Goal: Task Accomplishment & Management: Manage account settings

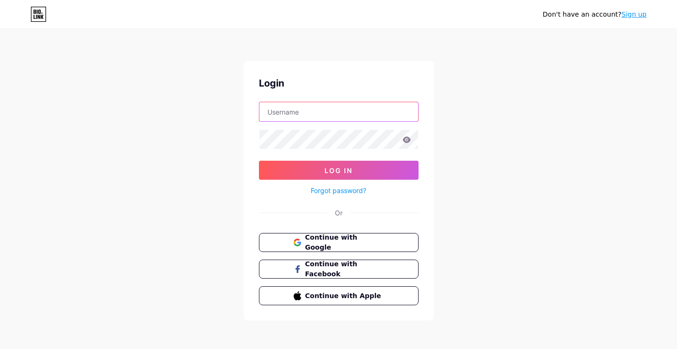
click at [288, 109] on input "text" at bounding box center [339, 111] width 159 height 19
click at [0, 348] on com-1password-button at bounding box center [0, 351] width 0 height 0
type input "[EMAIL_ADDRESS][DOMAIN_NAME]"
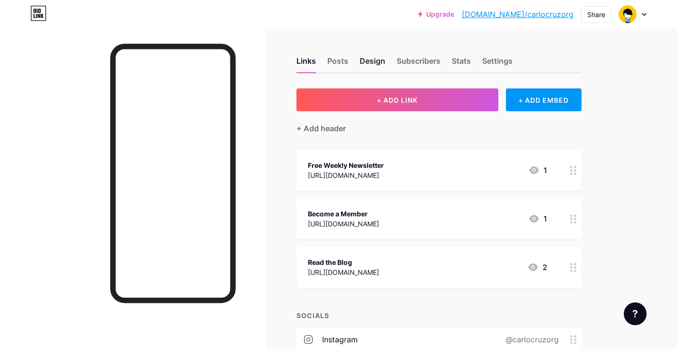
click at [377, 56] on div "Design" at bounding box center [373, 63] width 26 height 17
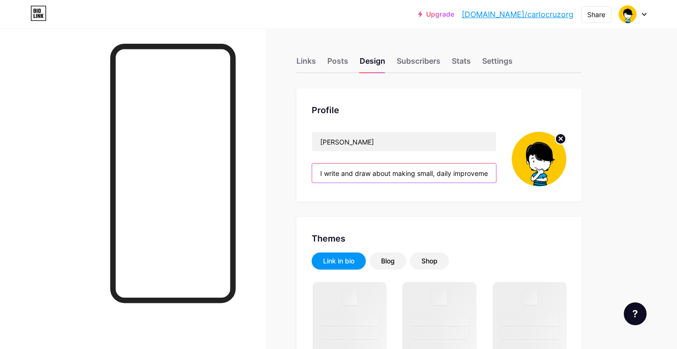
click at [371, 172] on input "I write and draw about making small, daily improvements and becoming the person…" at bounding box center [404, 173] width 184 height 19
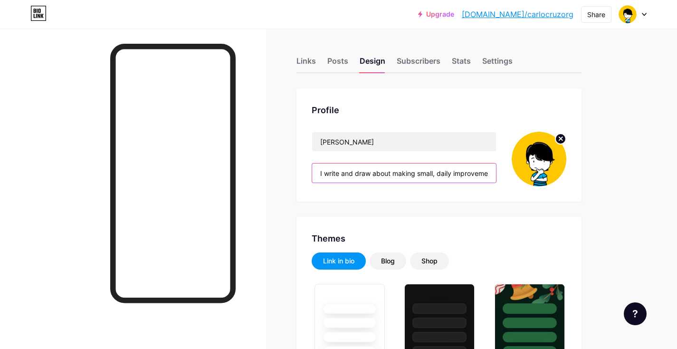
paste input "Little drawings and ideas to jumpstart your heart, mind, and soul."
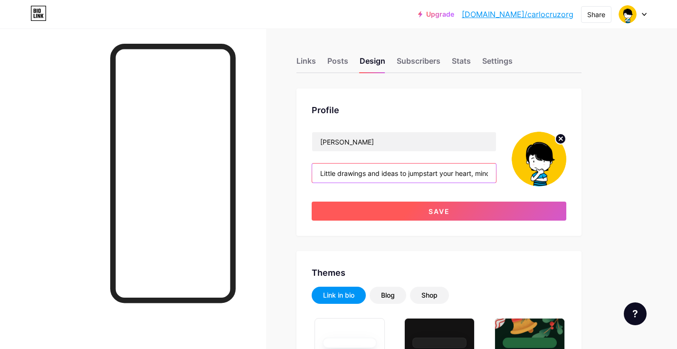
type input "Little drawings and ideas to jumpstart your heart, mind, and soul."
click at [436, 209] on span "Save" at bounding box center [439, 211] width 21 height 8
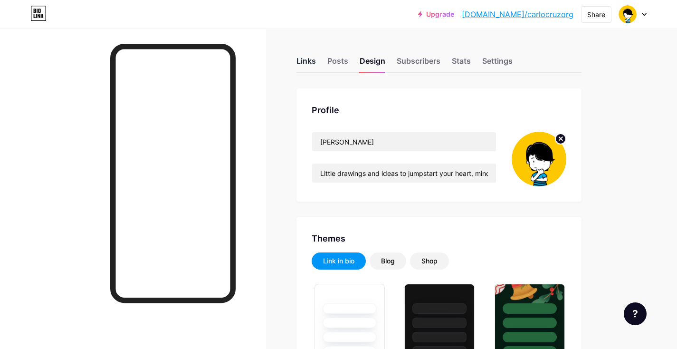
click at [306, 60] on div "Links" at bounding box center [306, 63] width 19 height 17
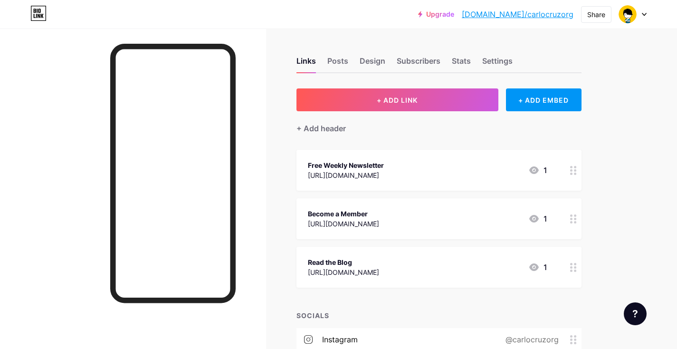
click at [443, 168] on div "Free Weekly Newsletter [URL][DOMAIN_NAME] 1" at bounding box center [428, 170] width 240 height 22
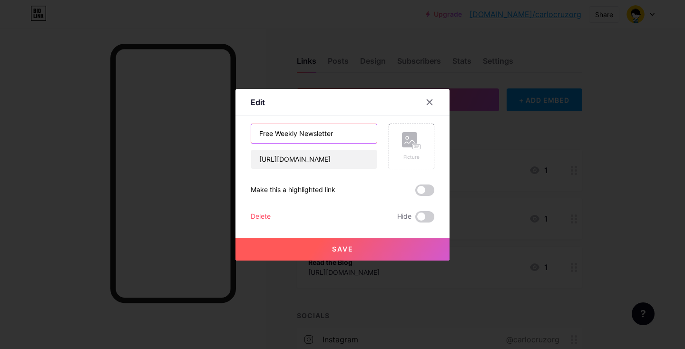
click at [291, 135] on input "Free Weekly Newsletter" at bounding box center [314, 133] width 126 height 19
type input "Free Newsletter"
click at [335, 157] on input "[URL][DOMAIN_NAME]" at bounding box center [314, 159] width 126 height 19
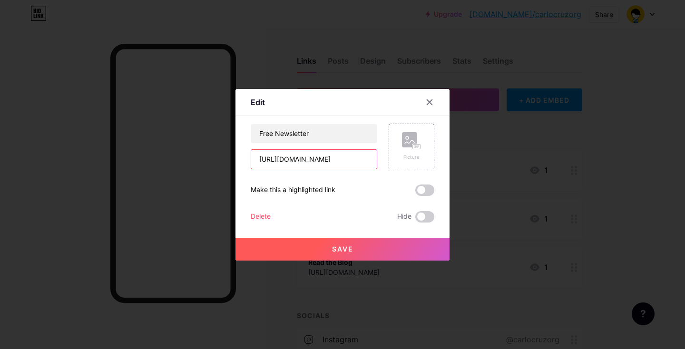
type input "[URL][DOMAIN_NAME]"
click at [364, 245] on button "Save" at bounding box center [342, 249] width 214 height 23
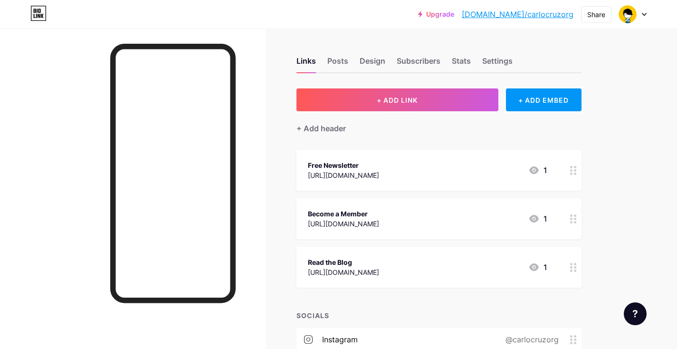
click at [485, 266] on div "Read the Blog [URL][DOMAIN_NAME] 1" at bounding box center [428, 267] width 240 height 22
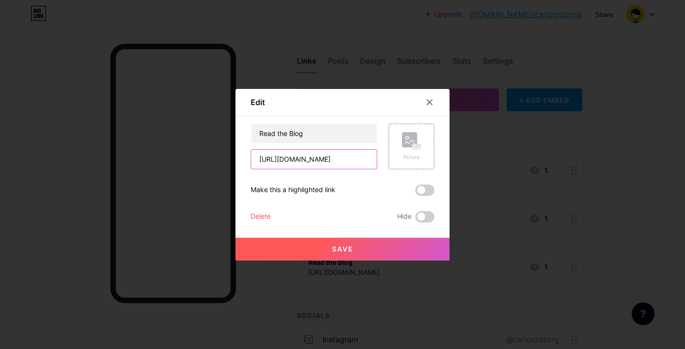
click at [328, 158] on input "[URL][DOMAIN_NAME]" at bounding box center [314, 159] width 126 height 19
type input "[URL][DOMAIN_NAME]"
click at [355, 246] on button "Save" at bounding box center [342, 249] width 214 height 23
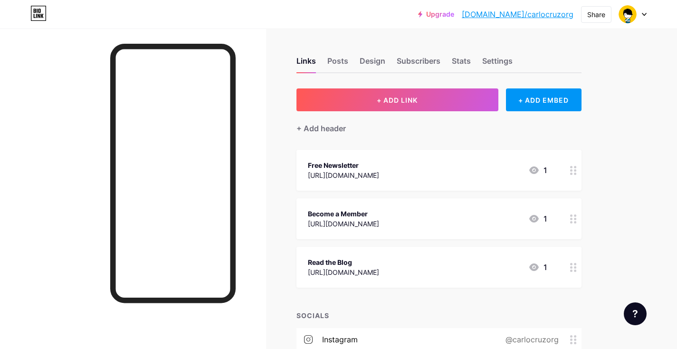
click at [379, 258] on div "Read the Blog" at bounding box center [343, 262] width 71 height 10
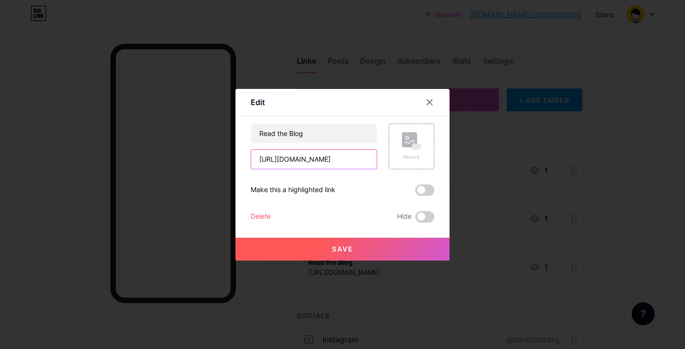
click at [316, 163] on input "[URL][DOMAIN_NAME]" at bounding box center [314, 159] width 126 height 19
click at [350, 251] on span "Save" at bounding box center [342, 249] width 21 height 8
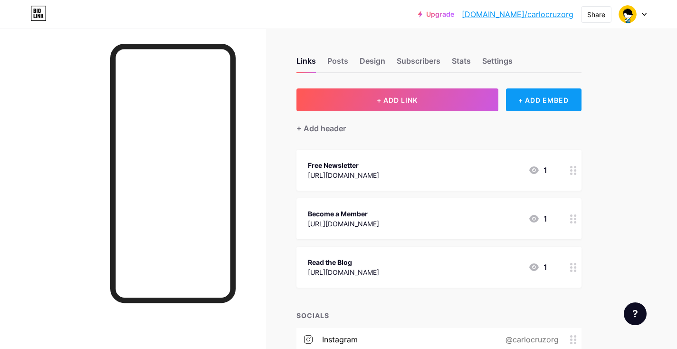
click at [536, 103] on div "+ ADD EMBED" at bounding box center [544, 99] width 76 height 23
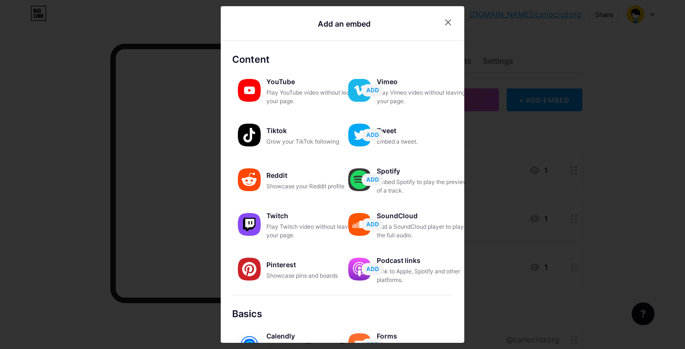
click at [580, 67] on div at bounding box center [342, 174] width 685 height 349
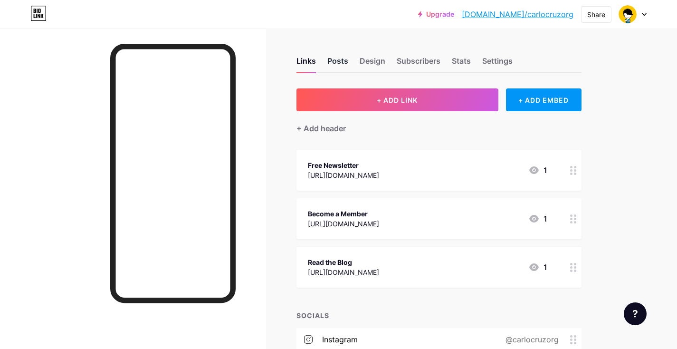
click at [339, 61] on div "Posts" at bounding box center [338, 63] width 21 height 17
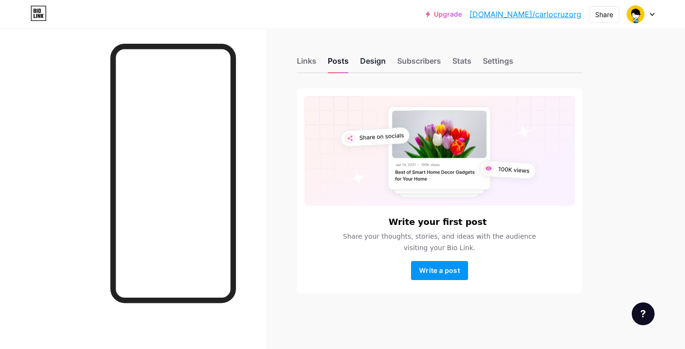
click at [367, 58] on div "Design" at bounding box center [373, 63] width 26 height 17
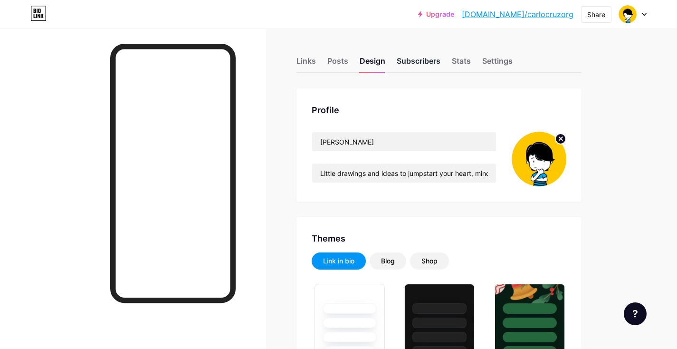
click at [418, 57] on div "Subscribers" at bounding box center [419, 63] width 44 height 17
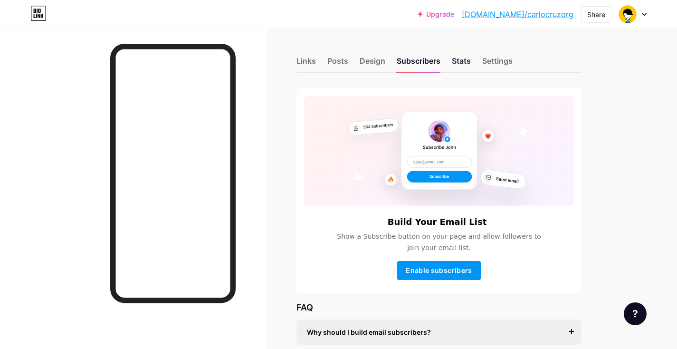
click at [468, 60] on div "Stats" at bounding box center [461, 63] width 19 height 17
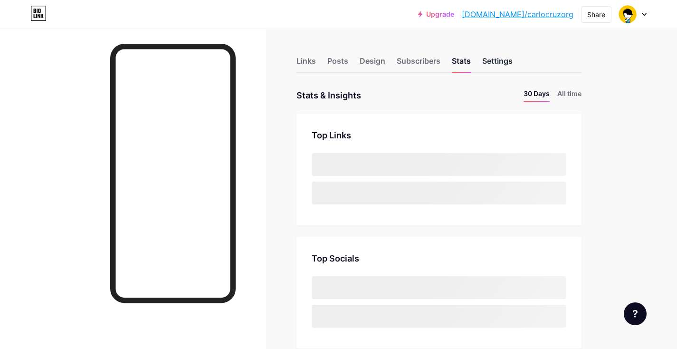
click at [500, 60] on div "Settings" at bounding box center [498, 63] width 30 height 17
